Goal: Task Accomplishment & Management: Use online tool/utility

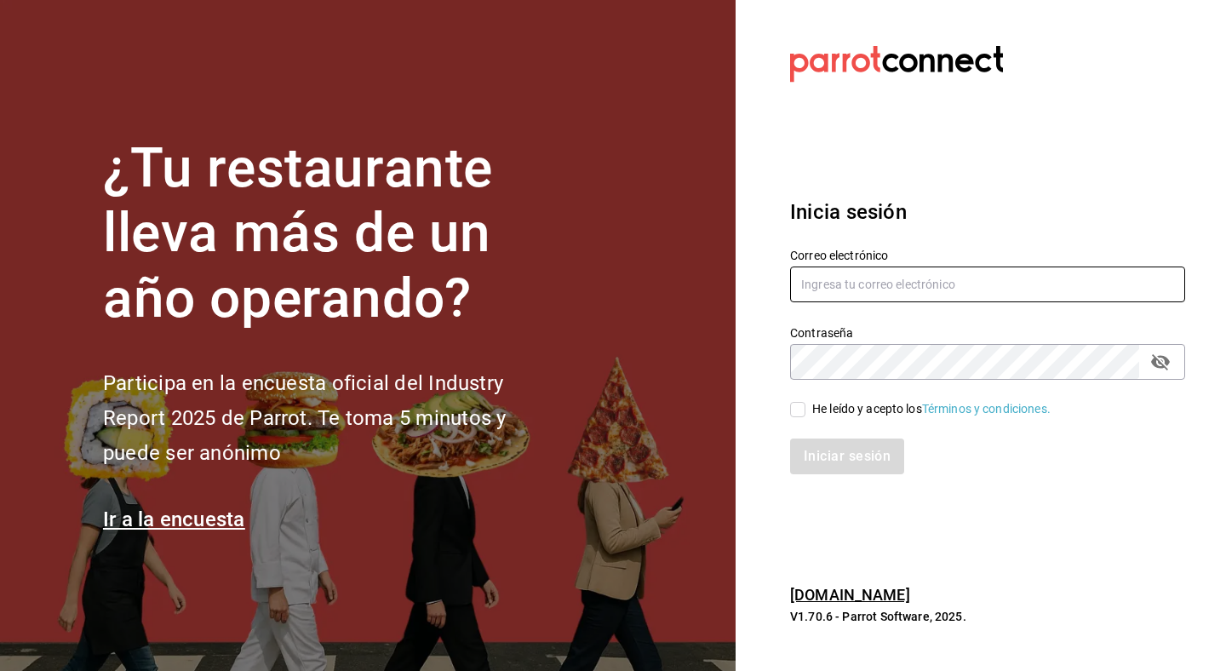
type input "[EMAIL_ADDRESS][DOMAIN_NAME]"
click at [803, 411] on input "He leído y acepto los Términos y condiciones." at bounding box center [797, 409] width 15 height 15
checkbox input "true"
click at [847, 458] on button "Iniciar sesión" at bounding box center [848, 457] width 116 height 36
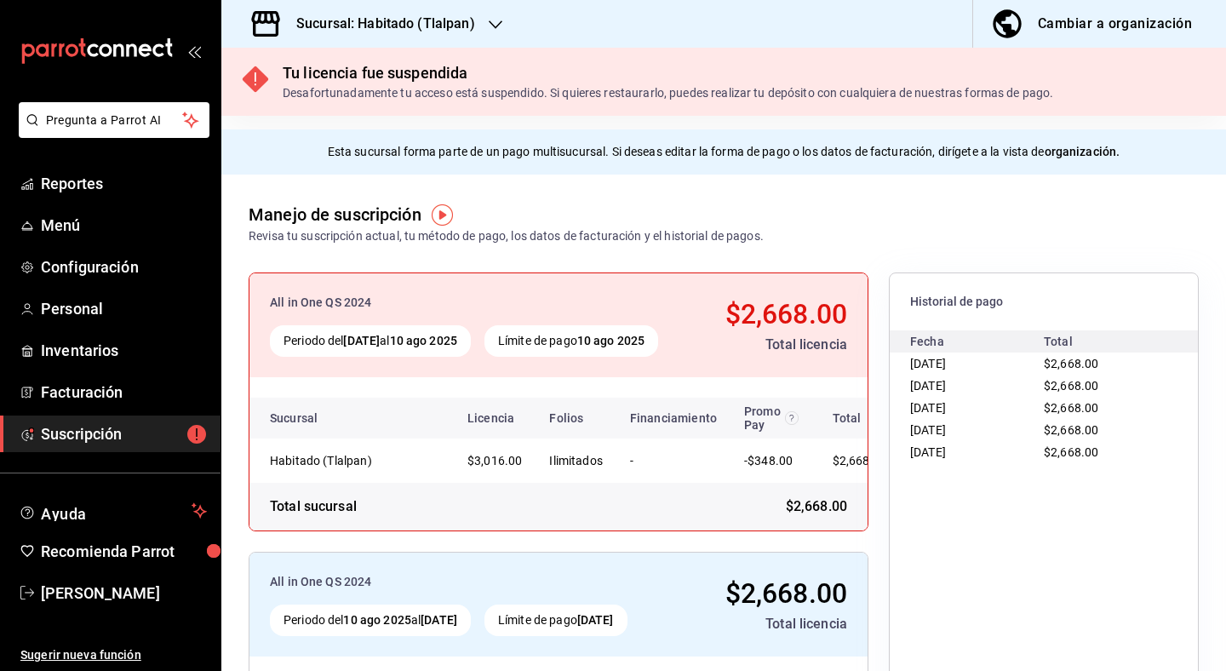
click at [500, 24] on icon "button" at bounding box center [496, 25] width 14 height 14
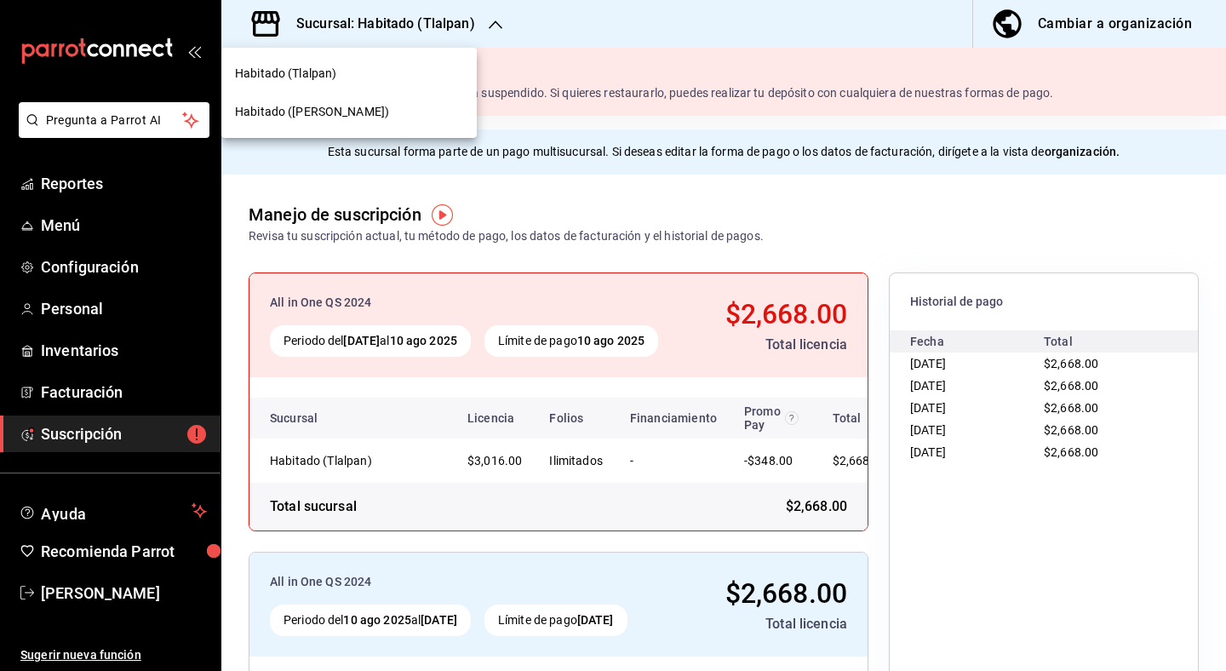
click at [384, 123] on div "Habitado (Napoles)" at bounding box center [349, 112] width 256 height 38
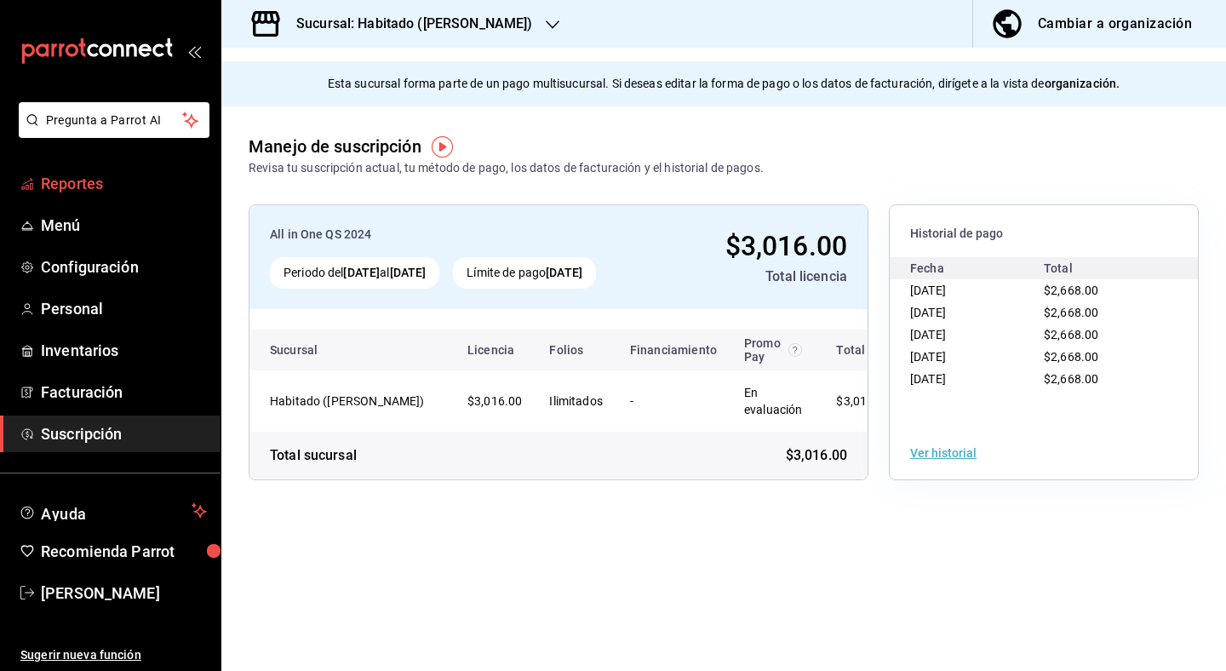
click at [158, 179] on span "Reportes" at bounding box center [124, 183] width 166 height 23
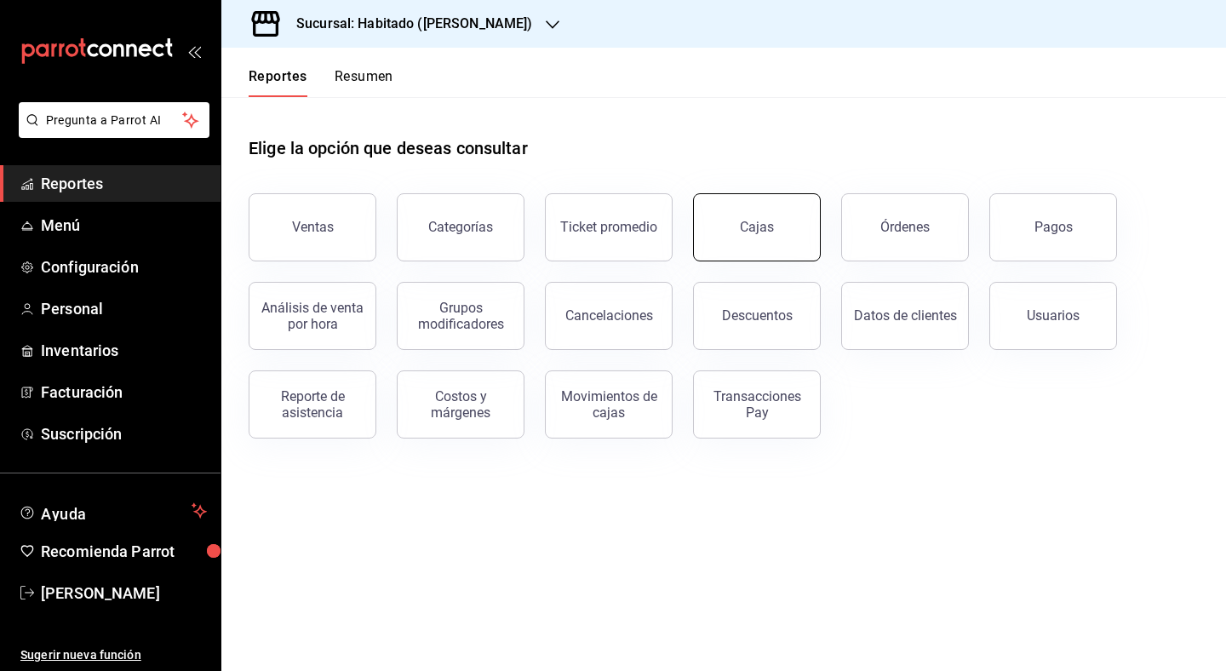
click at [758, 251] on link "Cajas" at bounding box center [757, 227] width 128 height 68
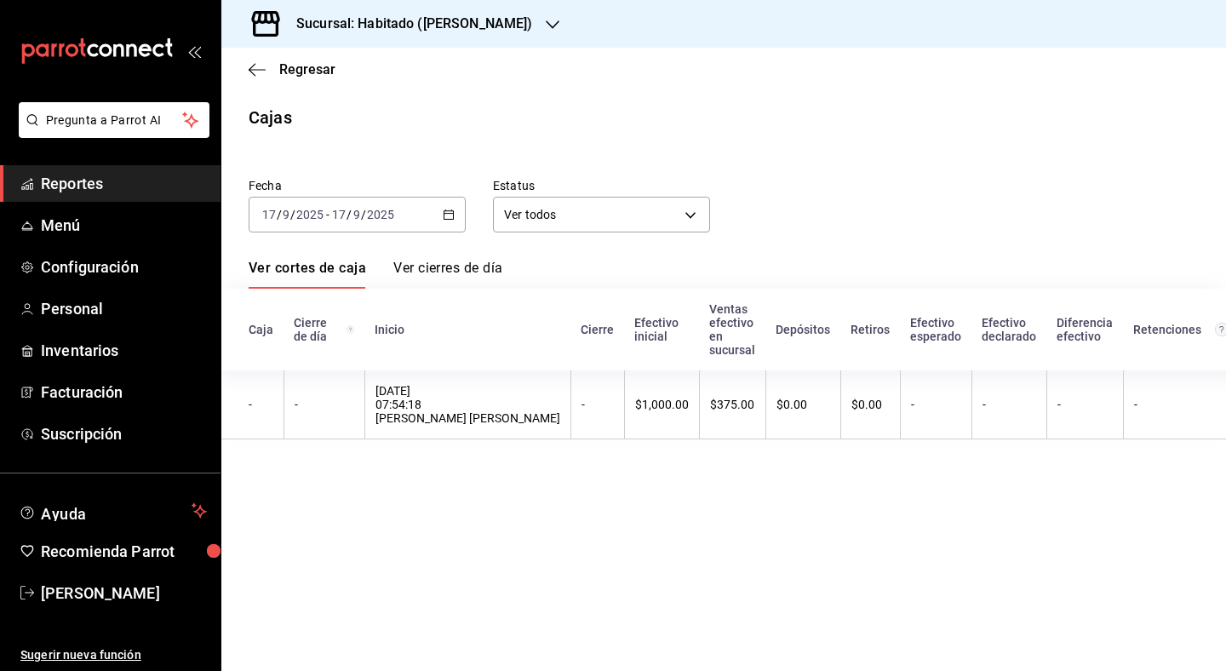
click at [455, 214] on div "2025-09-17 17 / 9 / 2025 - 2025-09-17 17 / 9 / 2025" at bounding box center [357, 215] width 217 height 36
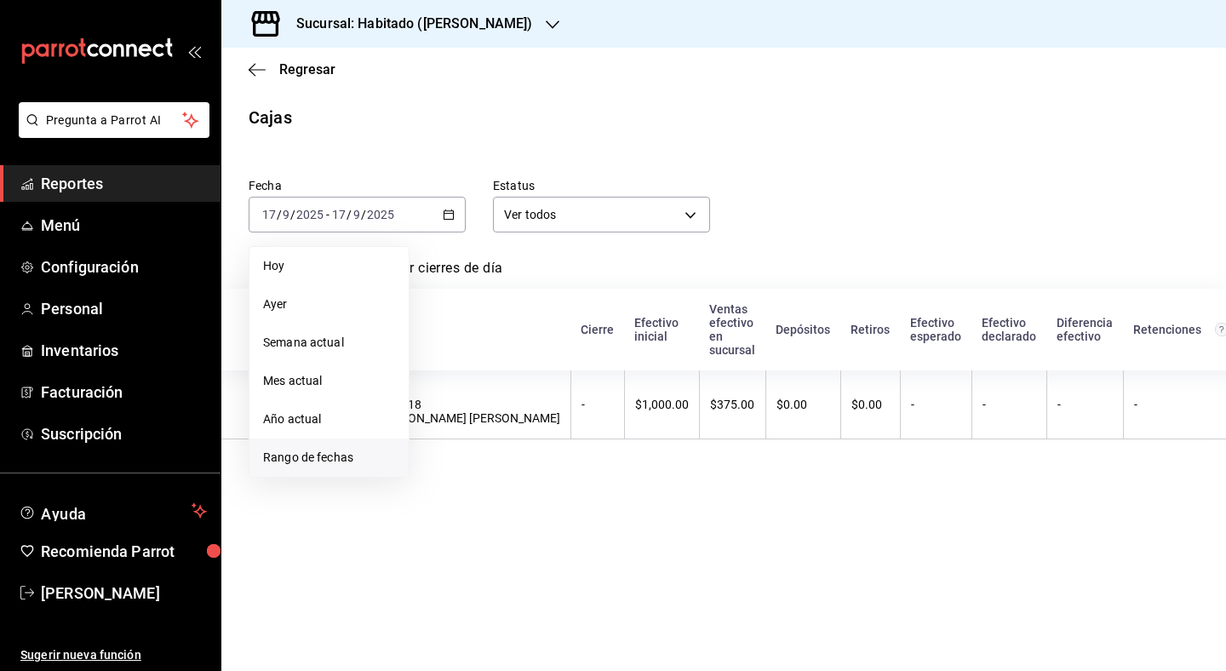
click at [310, 465] on span "Rango de fechas" at bounding box center [329, 458] width 132 height 18
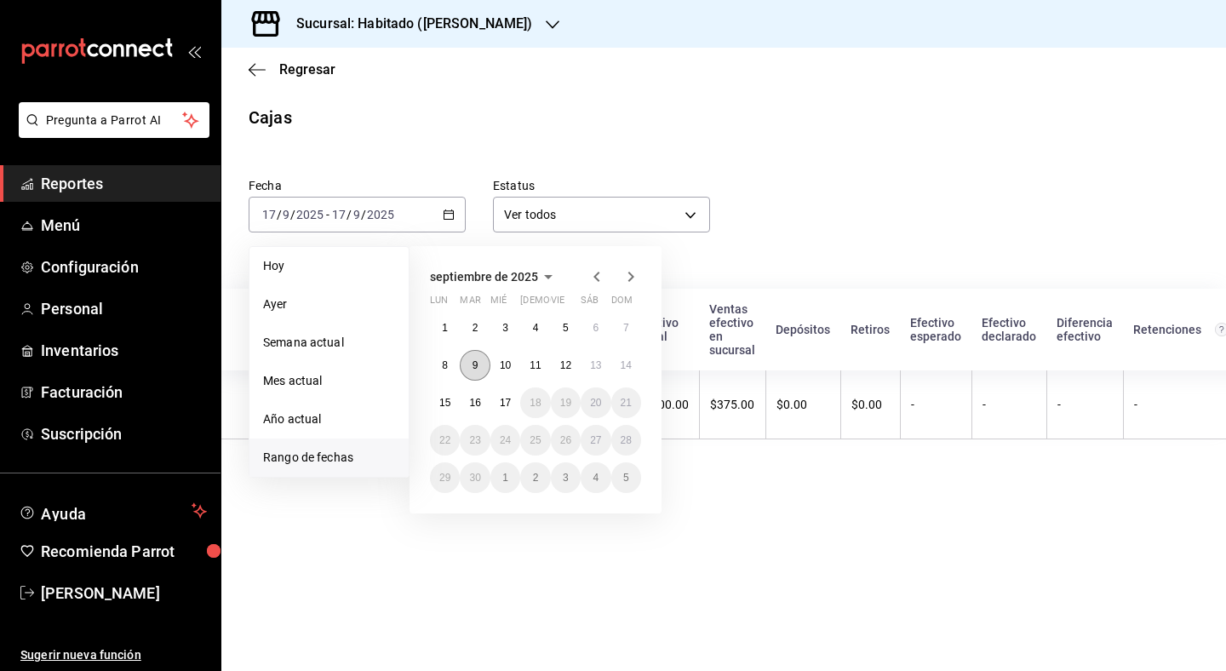
click at [474, 373] on button "9" at bounding box center [475, 365] width 30 height 31
click at [446, 407] on abbr "15" at bounding box center [444, 403] width 11 height 12
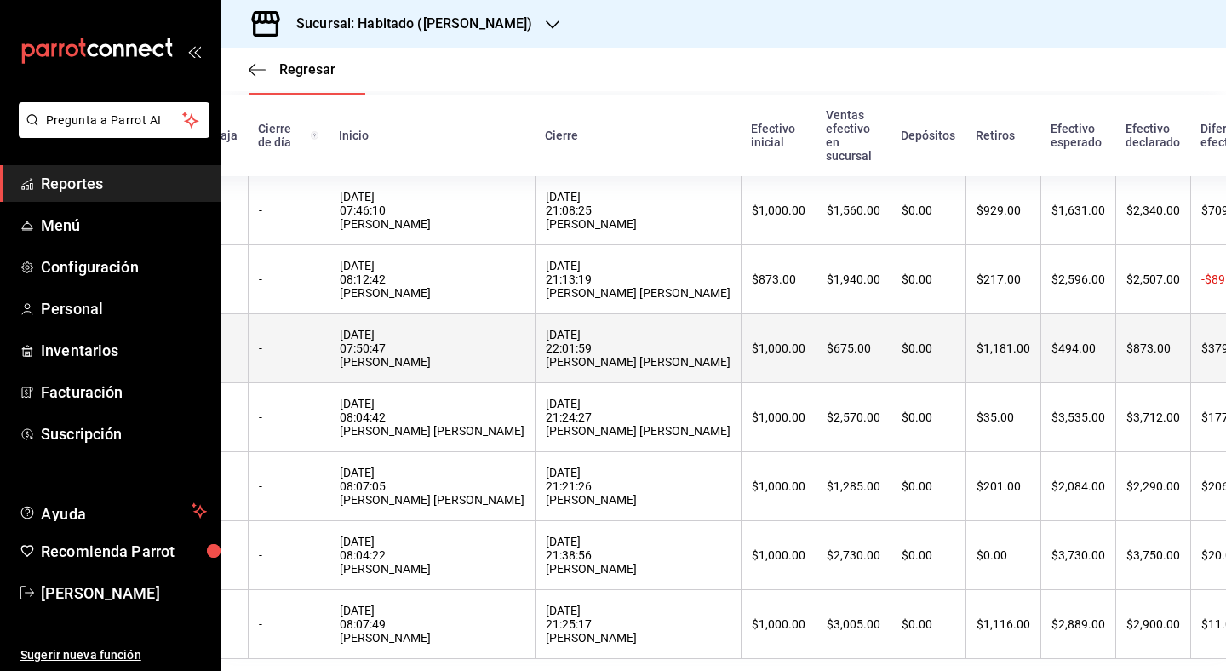
scroll to position [192, 0]
